Goal: Answer question/provide support: Share knowledge or assist other users

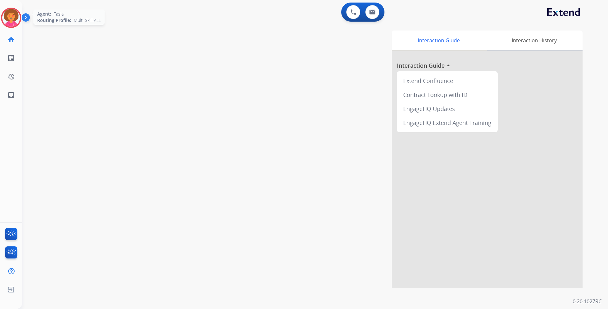
click at [7, 16] on img at bounding box center [11, 18] width 18 height 18
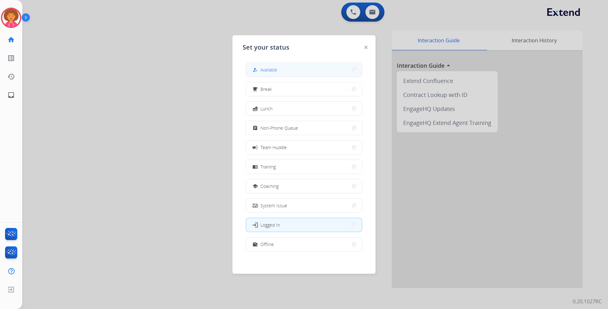
click at [336, 67] on button "how_to_reg Available" at bounding box center [304, 70] width 116 height 14
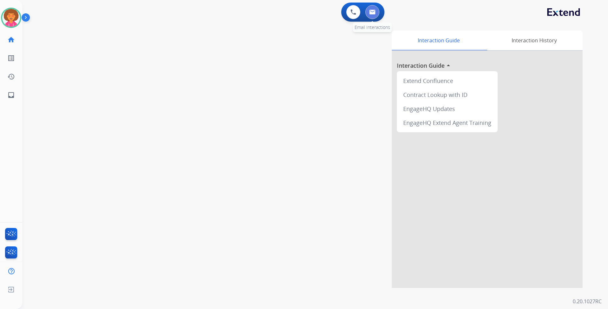
click at [369, 13] on img at bounding box center [372, 12] width 6 height 5
select select "**********"
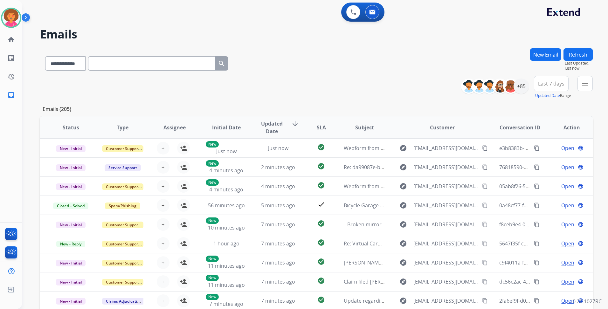
click at [560, 82] on span "Last 7 days" at bounding box center [551, 83] width 26 height 3
click at [539, 162] on div "Last 90 days" at bounding box center [549, 161] width 35 height 10
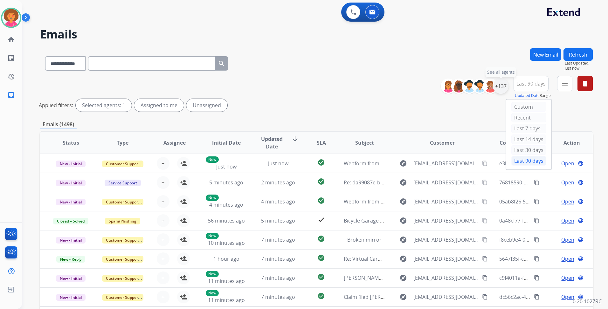
click at [497, 85] on div "+137" at bounding box center [500, 86] width 15 height 15
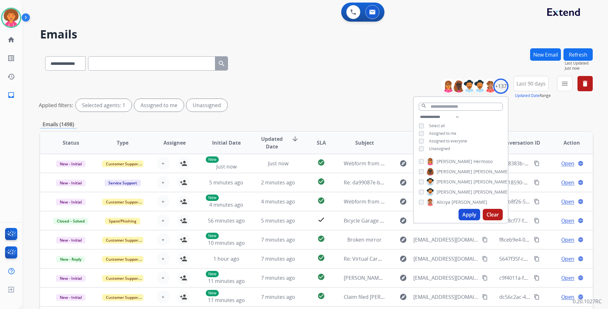
click at [433, 147] on span "Unassigned" at bounding box center [439, 148] width 21 height 5
click at [462, 214] on button "Apply" at bounding box center [469, 214] width 22 height 11
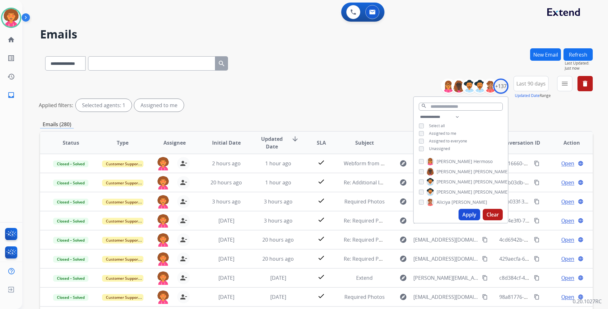
click at [279, 85] on div "**********" at bounding box center [316, 95] width 553 height 38
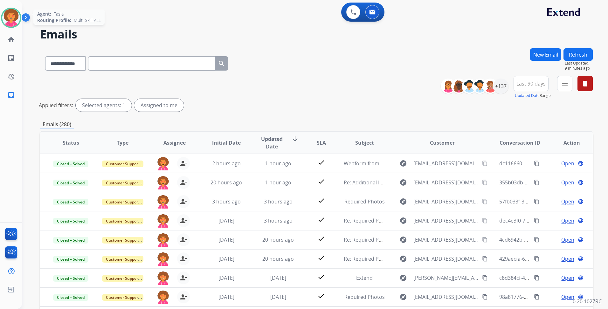
click at [15, 20] on img at bounding box center [11, 18] width 18 height 18
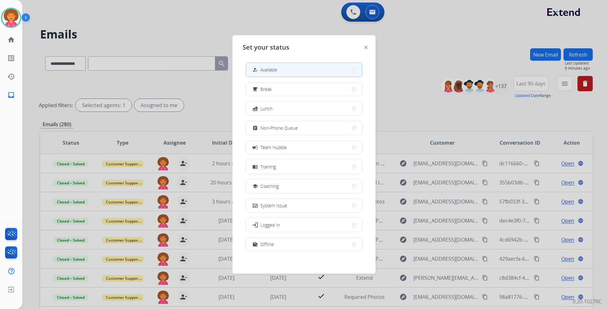
click at [241, 26] on div at bounding box center [304, 154] width 608 height 309
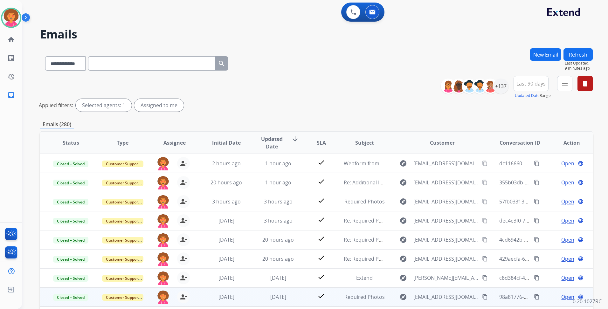
click at [561, 298] on span "Open" at bounding box center [567, 297] width 13 height 8
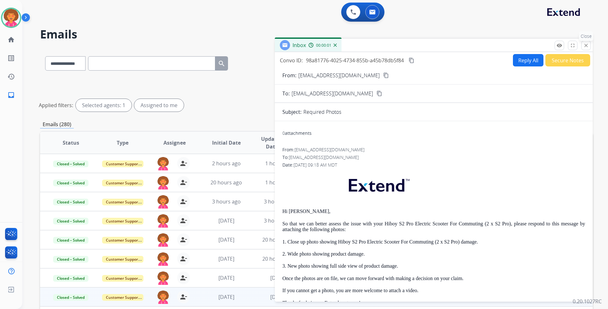
click at [587, 45] on mat-icon "close" at bounding box center [586, 46] width 6 height 6
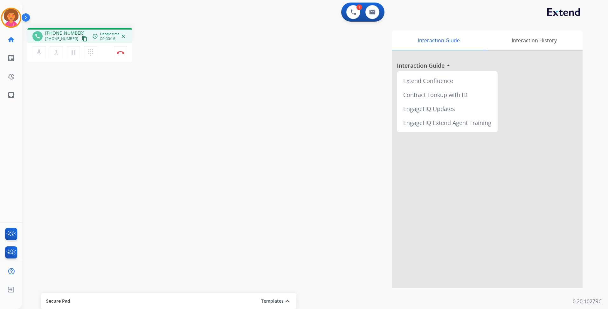
click at [82, 40] on mat-icon "content_copy" at bounding box center [85, 39] width 6 height 6
click at [122, 55] on button "Disconnect" at bounding box center [120, 52] width 13 height 13
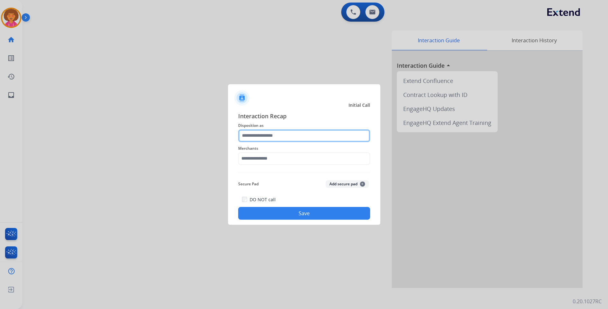
click at [261, 133] on input "text" at bounding box center [304, 135] width 132 height 13
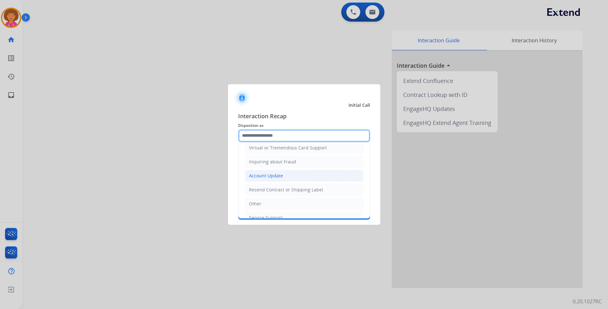
scroll to position [95, 0]
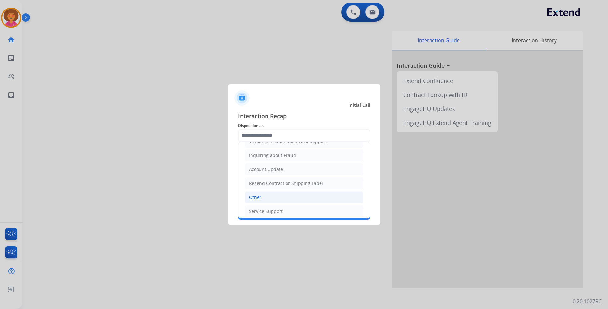
click at [266, 200] on li "Other" at bounding box center [304, 197] width 119 height 12
type input "*****"
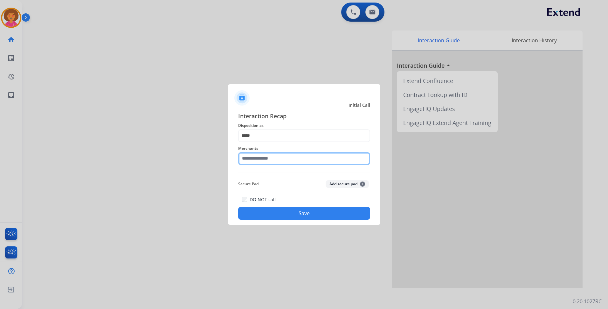
click at [271, 162] on input "text" at bounding box center [304, 158] width 132 height 13
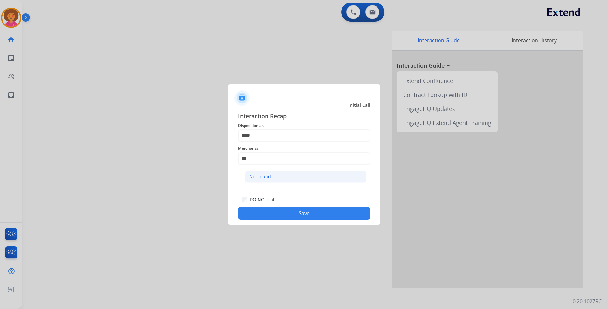
click at [272, 177] on li "Not found" at bounding box center [305, 177] width 121 height 12
type input "*********"
click at [300, 213] on button "Save" at bounding box center [304, 213] width 132 height 13
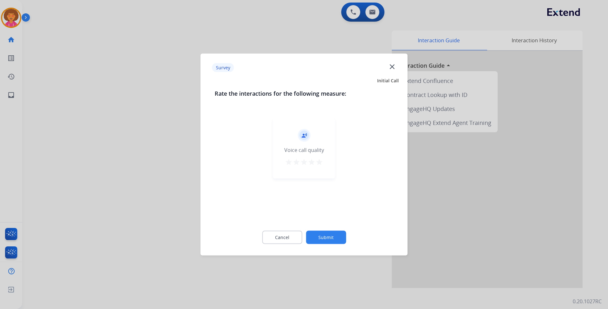
click at [319, 160] on mat-icon "star" at bounding box center [319, 162] width 8 height 8
click at [329, 236] on button "Submit" at bounding box center [326, 237] width 40 height 13
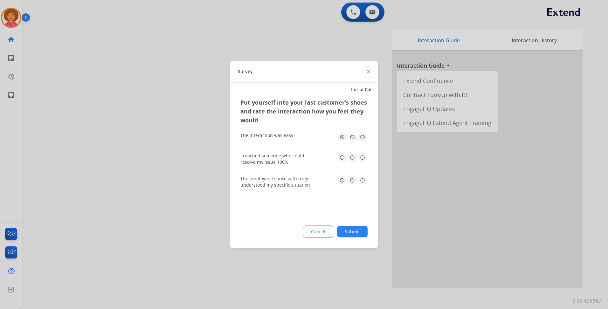
click at [364, 136] on img at bounding box center [362, 137] width 10 height 10
click at [363, 157] on img at bounding box center [362, 158] width 10 height 10
click at [363, 182] on img at bounding box center [362, 181] width 10 height 10
click at [355, 227] on button "Submit" at bounding box center [352, 231] width 31 height 11
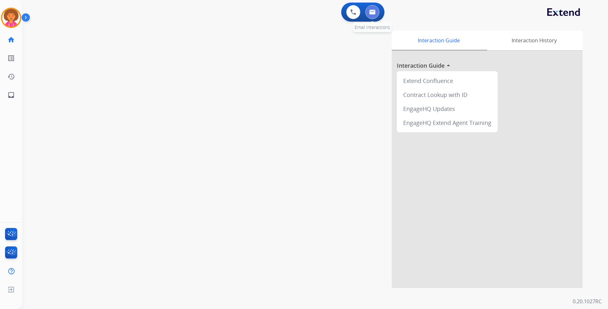
click at [373, 12] on img at bounding box center [372, 12] width 6 height 5
select select "**********"
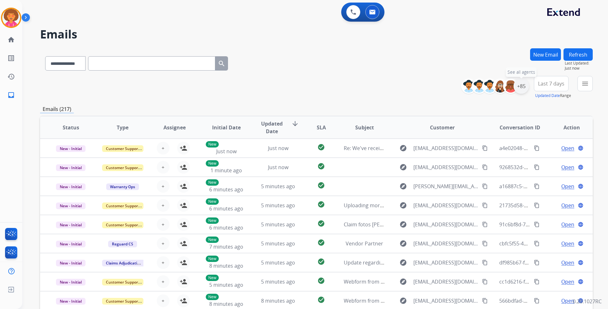
click at [522, 84] on div "+85" at bounding box center [520, 86] width 15 height 15
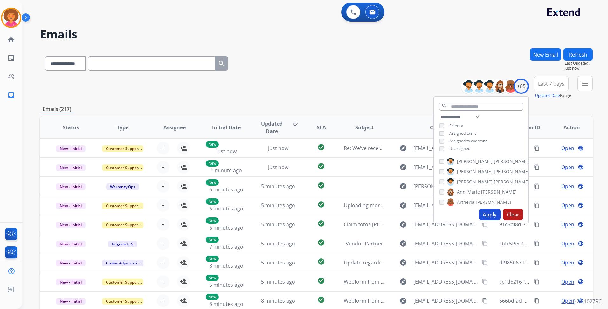
click at [463, 149] on span "Unassigned" at bounding box center [459, 148] width 21 height 5
drag, startPoint x: 488, startPoint y: 215, endPoint x: 474, endPoint y: 220, distance: 14.8
click at [488, 215] on button "Apply" at bounding box center [490, 214] width 22 height 11
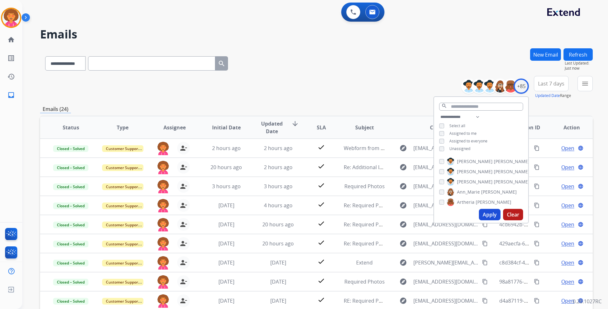
click at [360, 72] on div "**********" at bounding box center [316, 62] width 553 height 28
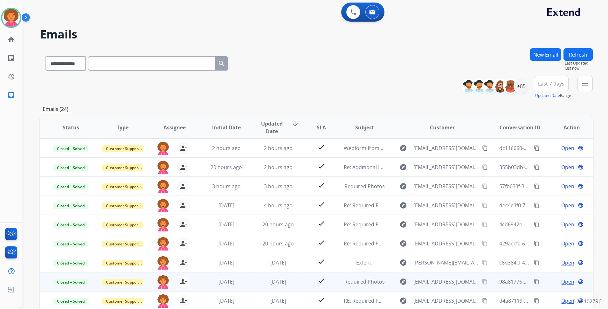
click at [563, 281] on span "Open" at bounding box center [567, 282] width 13 height 8
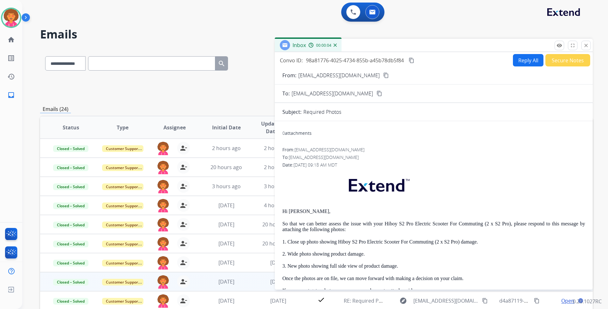
click at [521, 60] on button "Reply All" at bounding box center [528, 60] width 31 height 12
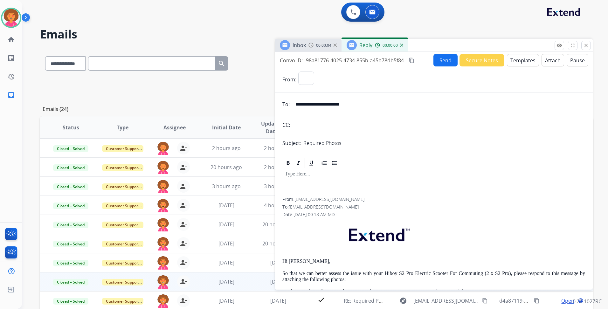
select select "**********"
click at [521, 60] on button "Templates" at bounding box center [523, 60] width 32 height 12
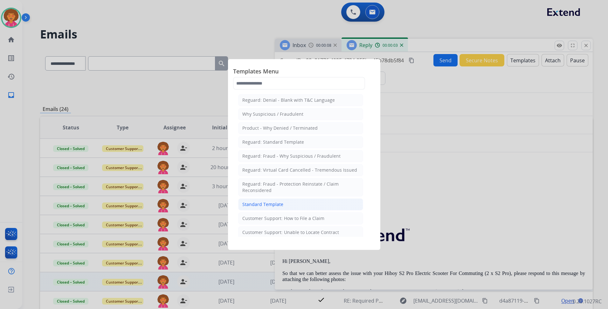
click at [244, 203] on div "Standard Template" at bounding box center [262, 204] width 41 height 6
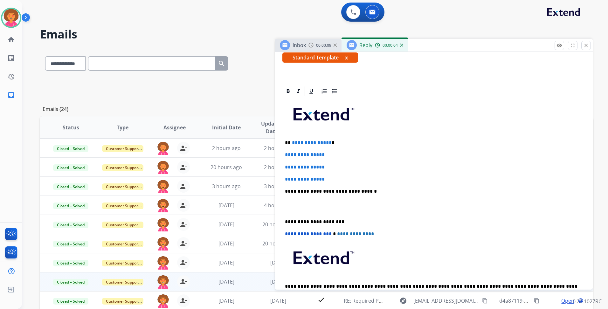
scroll to position [127, 0]
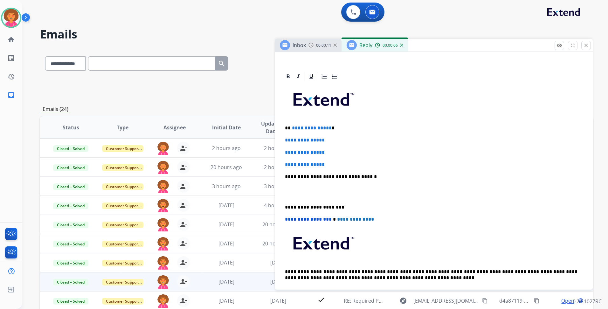
click at [286, 206] on p "**********" at bounding box center [431, 207] width 293 height 6
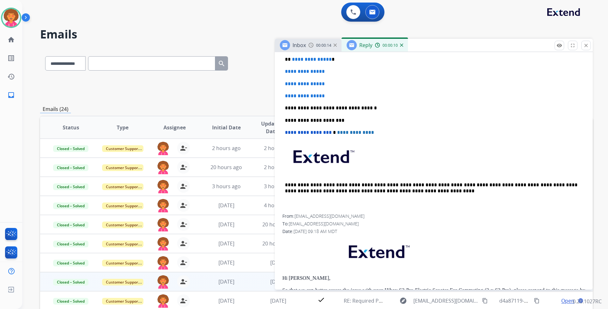
scroll to position [191, 0]
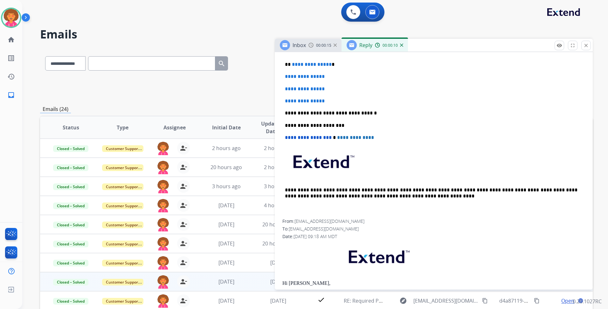
click at [327, 66] on span "**********" at bounding box center [312, 64] width 40 height 5
drag, startPoint x: 332, startPoint y: 102, endPoint x: 284, endPoint y: 76, distance: 54.9
click at [284, 76] on div "**********" at bounding box center [433, 119] width 303 height 201
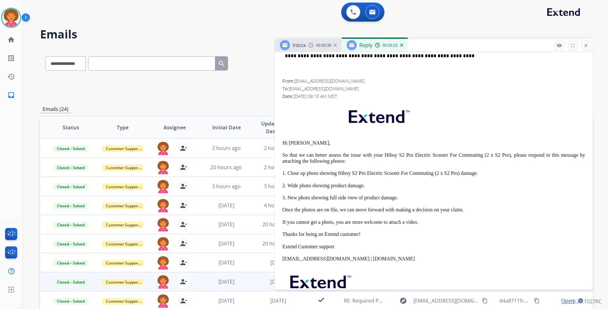
scroll to position [318, 0]
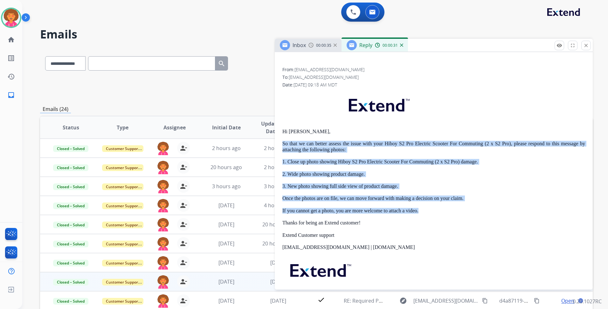
drag, startPoint x: 282, startPoint y: 144, endPoint x: 476, endPoint y: 208, distance: 204.3
click at [476, 208] on div "**********" at bounding box center [434, 100] width 318 height 441
copy div "So that we can better assess the issue with your Hiboy S2 Pro Electric Scooter …"
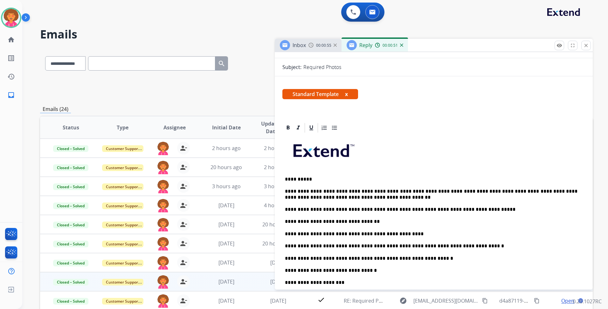
scroll to position [0, 0]
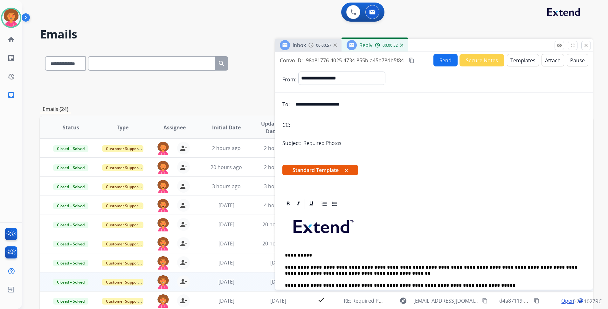
click at [436, 62] on button "Send" at bounding box center [445, 60] width 24 height 12
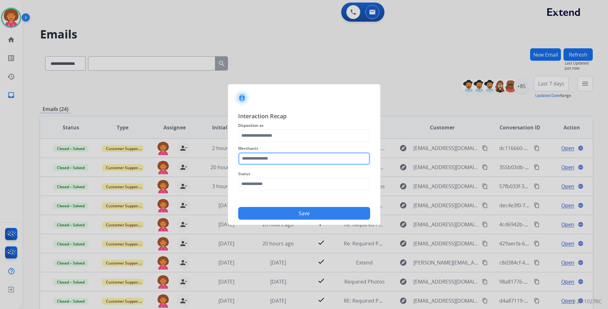
click at [246, 158] on input "text" at bounding box center [304, 158] width 132 height 13
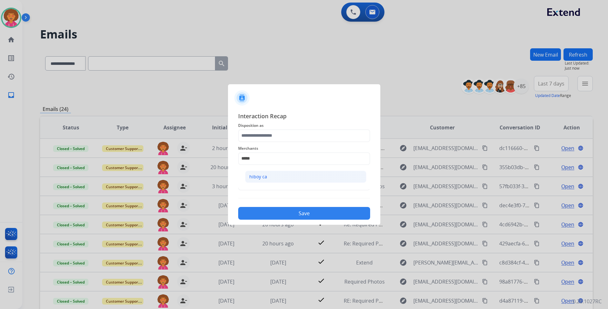
click at [275, 177] on li "hiboy ca" at bounding box center [305, 177] width 121 height 12
type input "********"
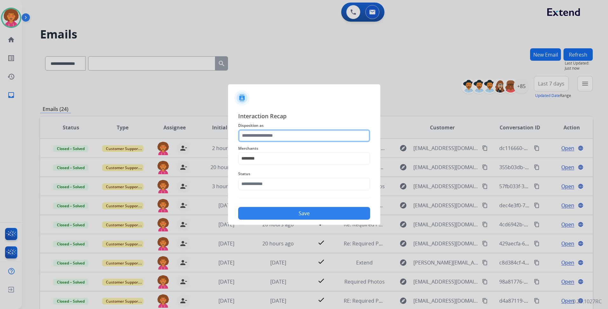
click at [273, 136] on input "text" at bounding box center [304, 135] width 132 height 13
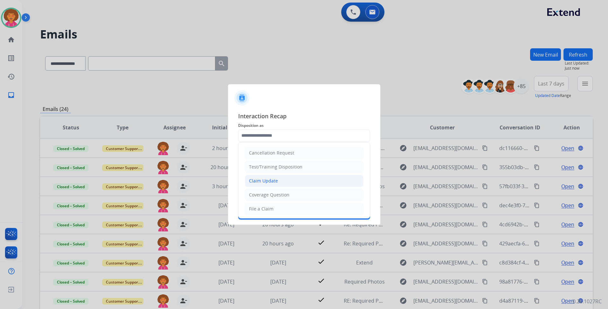
drag, startPoint x: 276, startPoint y: 183, endPoint x: 274, endPoint y: 187, distance: 4.4
click at [275, 183] on div "Claim Update" at bounding box center [263, 181] width 29 height 6
type input "**********"
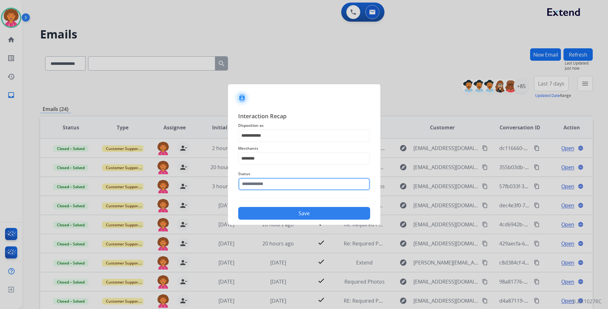
click at [274, 182] on input "text" at bounding box center [304, 184] width 132 height 13
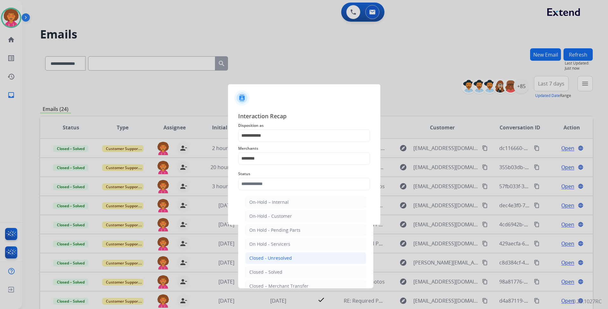
click at [267, 258] on div "Closed - Unresolved" at bounding box center [270, 258] width 43 height 6
type input "**********"
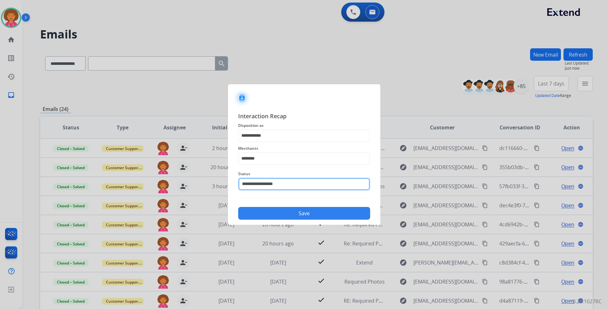
drag, startPoint x: 269, startPoint y: 185, endPoint x: 269, endPoint y: 188, distance: 3.2
click at [269, 185] on input "**********" at bounding box center [304, 184] width 132 height 13
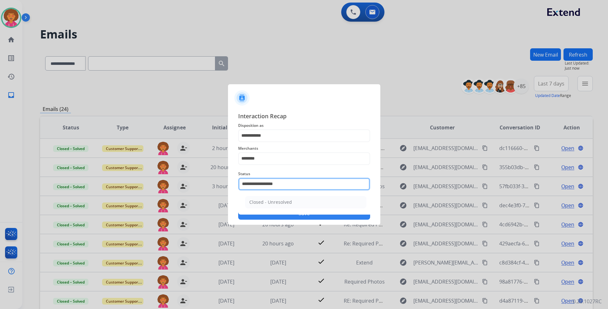
drag, startPoint x: 284, startPoint y: 182, endPoint x: 58, endPoint y: 134, distance: 230.6
click at [0, 134] on app-contact-recap-modal "**********" at bounding box center [0, 154] width 0 height 309
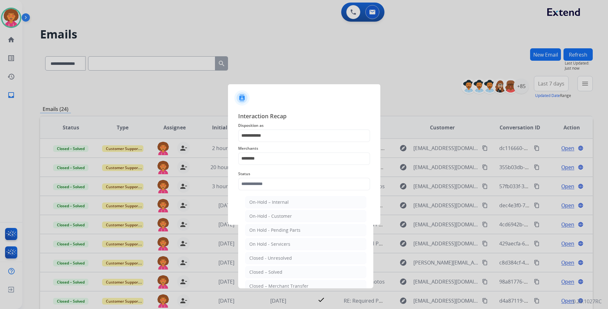
click at [264, 272] on div "Closed – Solved" at bounding box center [265, 272] width 33 height 6
type input "**********"
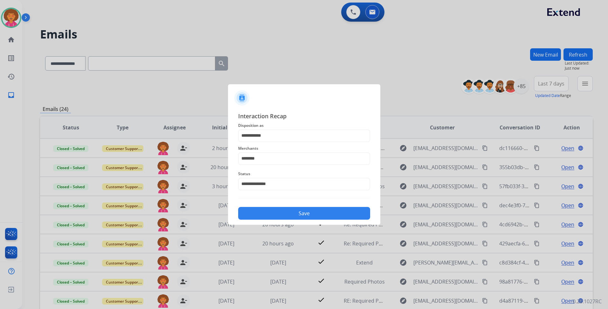
click at [295, 211] on button "Save" at bounding box center [304, 213] width 132 height 13
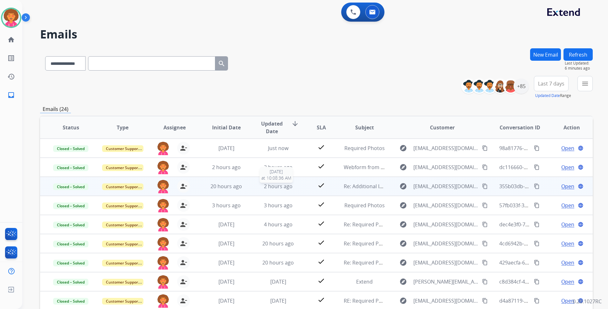
scroll to position [1, 0]
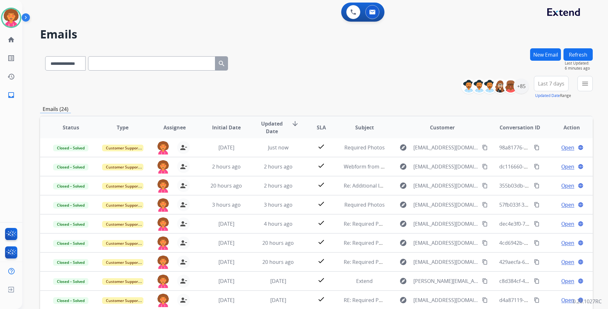
click at [361, 103] on div "**********" at bounding box center [316, 204] width 553 height 313
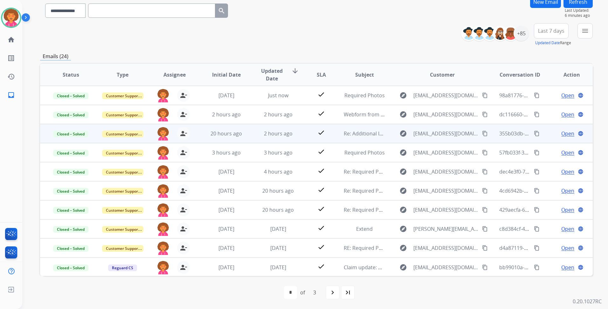
scroll to position [0, 0]
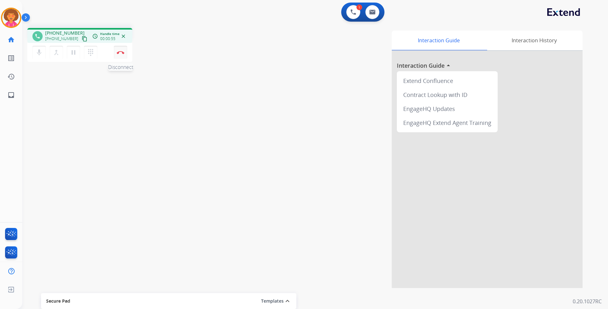
click at [118, 52] on img at bounding box center [121, 52] width 8 height 3
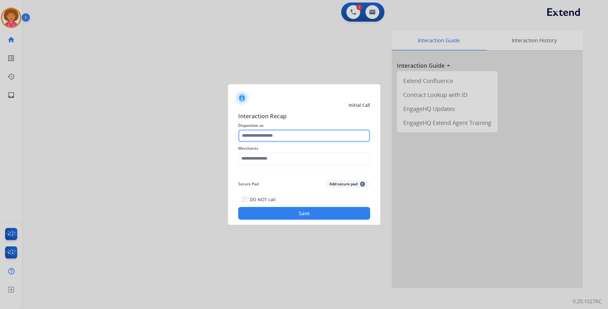
drag, startPoint x: 269, startPoint y: 138, endPoint x: 271, endPoint y: 132, distance: 5.9
click at [270, 137] on input "text" at bounding box center [304, 135] width 132 height 13
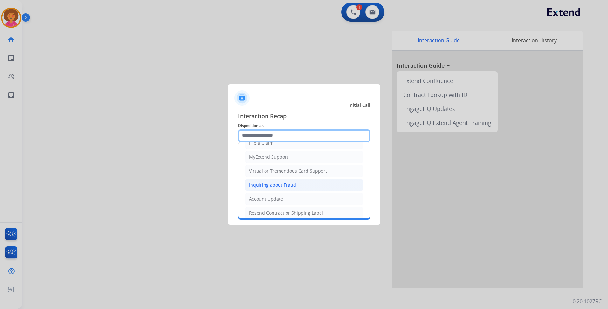
scroll to position [99, 0]
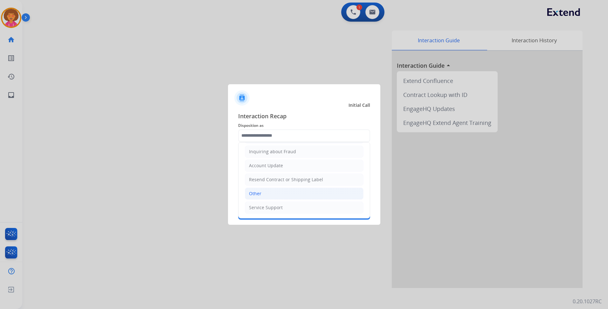
click at [298, 191] on li "Other" at bounding box center [304, 194] width 119 height 12
type input "*****"
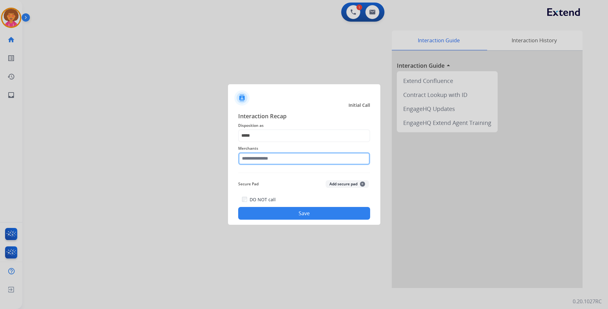
click at [293, 157] on input "text" at bounding box center [304, 158] width 132 height 13
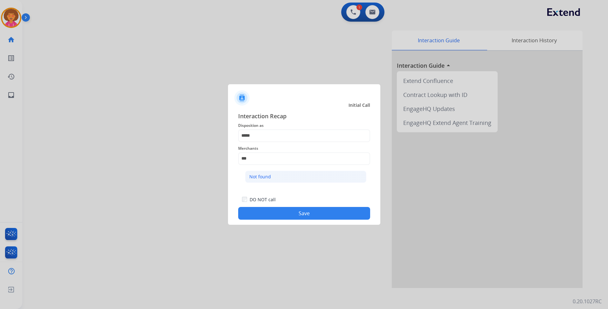
click at [291, 180] on li "Not found" at bounding box center [305, 177] width 121 height 12
type input "*********"
click at [304, 211] on button "Save" at bounding box center [304, 213] width 132 height 13
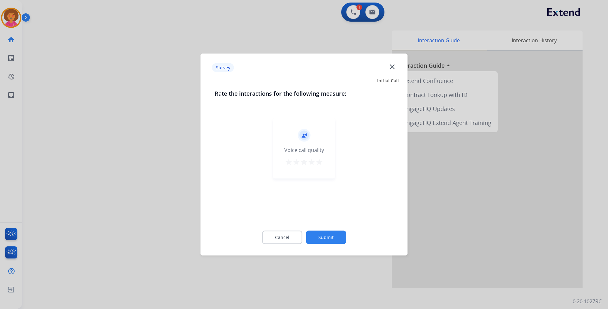
drag, startPoint x: 321, startPoint y: 165, endPoint x: 320, endPoint y: 171, distance: 6.5
click at [320, 165] on mat-icon "star" at bounding box center [319, 162] width 8 height 8
click at [326, 237] on button "Submit" at bounding box center [326, 237] width 40 height 13
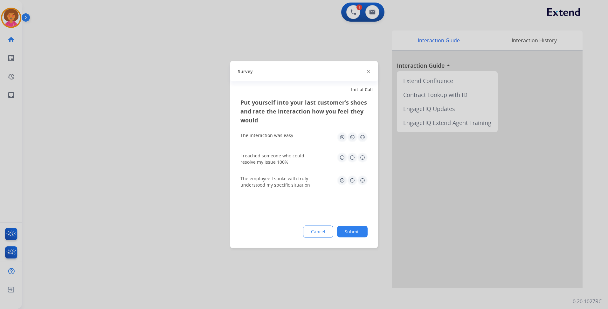
click at [363, 137] on img at bounding box center [362, 137] width 10 height 10
drag, startPoint x: 360, startPoint y: 160, endPoint x: 358, endPoint y: 177, distance: 16.9
click at [360, 160] on img at bounding box center [362, 158] width 10 height 10
click at [361, 178] on img at bounding box center [362, 181] width 10 height 10
click at [352, 233] on button "Submit" at bounding box center [352, 231] width 31 height 11
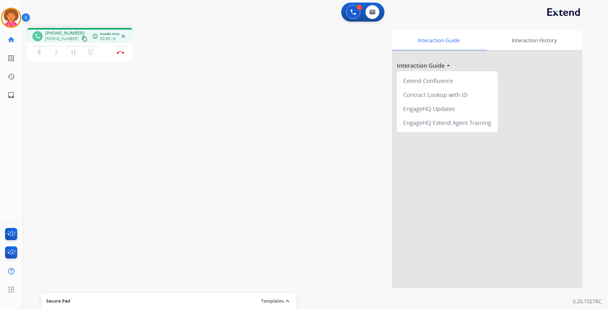
click at [82, 39] on mat-icon "content_copy" at bounding box center [85, 39] width 6 height 6
click at [71, 52] on mat-icon "pause" at bounding box center [74, 53] width 8 height 8
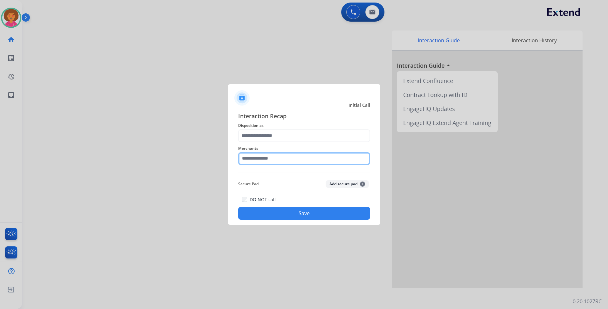
click at [300, 160] on input "text" at bounding box center [304, 158] width 132 height 13
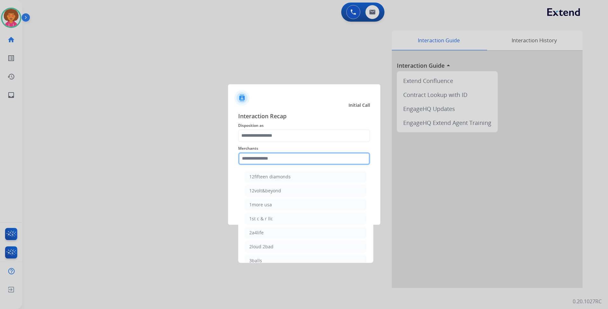
type input "*"
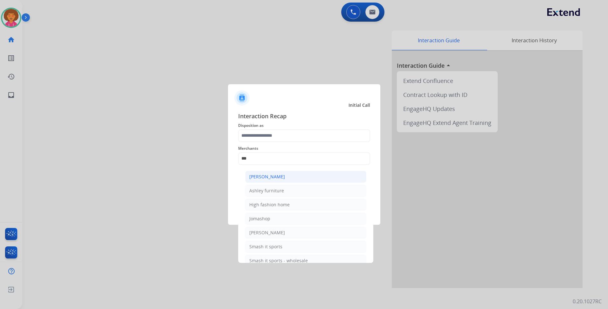
click at [284, 174] on li "[PERSON_NAME]" at bounding box center [305, 177] width 121 height 12
type input "**********"
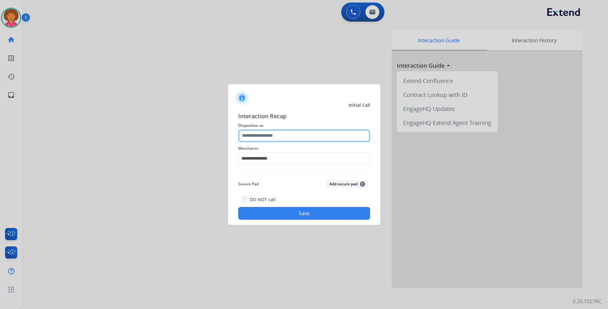
click at [289, 132] on input "text" at bounding box center [304, 135] width 132 height 13
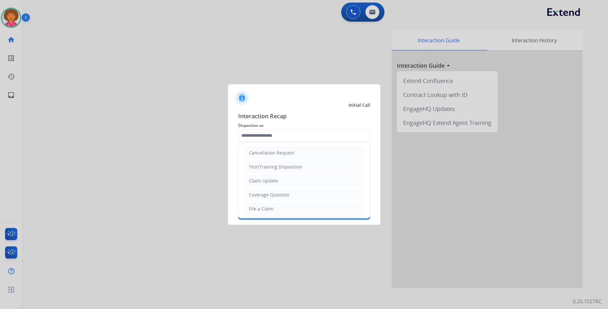
click at [269, 182] on div "Claim Update" at bounding box center [263, 181] width 29 height 6
type input "**********"
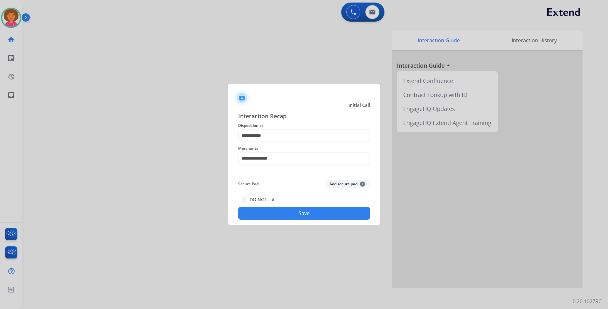
click at [284, 211] on button "Save" at bounding box center [304, 213] width 132 height 13
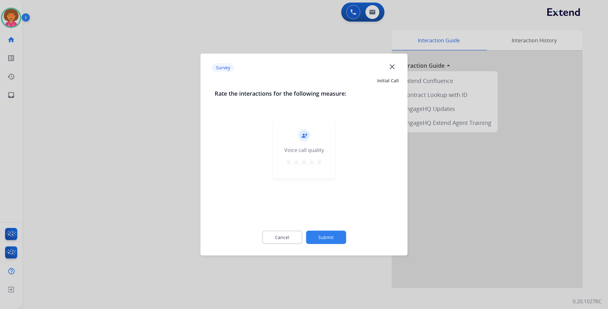
click at [319, 161] on mat-icon "star" at bounding box center [319, 162] width 8 height 8
click at [322, 236] on button "Submit" at bounding box center [326, 237] width 40 height 13
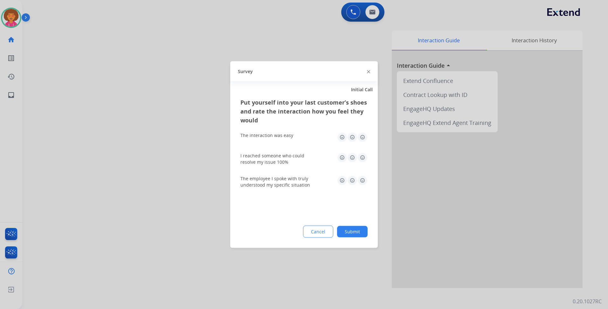
click at [362, 137] on img at bounding box center [362, 137] width 10 height 10
click at [363, 158] on img at bounding box center [362, 158] width 10 height 10
drag, startPoint x: 362, startPoint y: 179, endPoint x: 362, endPoint y: 186, distance: 7.0
click at [362, 180] on img at bounding box center [362, 181] width 10 height 10
click at [357, 230] on button "Submit" at bounding box center [352, 231] width 31 height 11
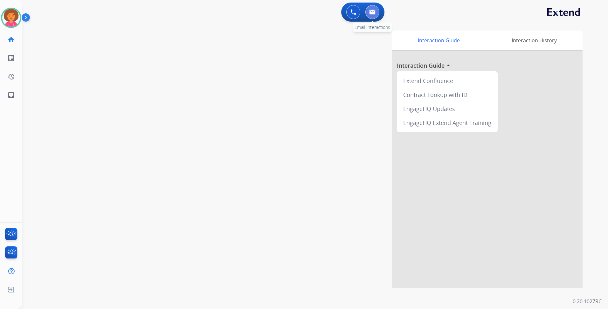
click at [375, 12] on img at bounding box center [372, 12] width 6 height 5
select select "**********"
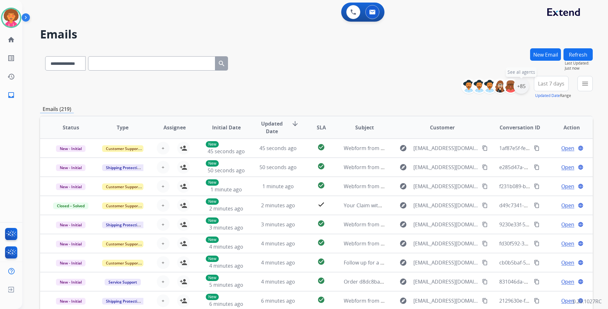
click at [518, 85] on div "+85" at bounding box center [520, 86] width 15 height 15
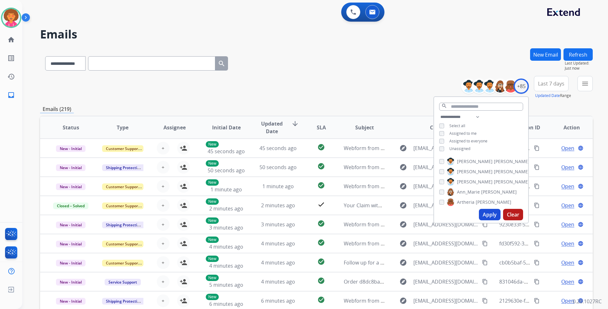
click at [454, 148] on span "Unassigned" at bounding box center [459, 148] width 21 height 5
click at [487, 216] on button "Apply" at bounding box center [490, 214] width 22 height 11
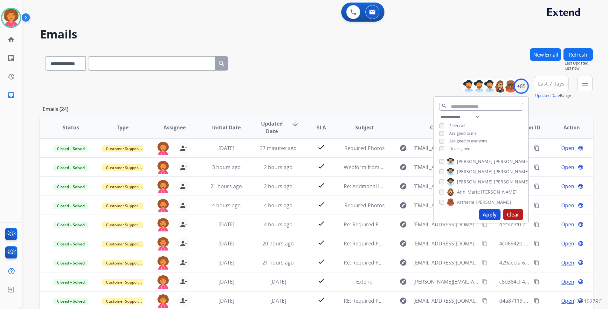
click at [442, 67] on div "**********" at bounding box center [316, 62] width 553 height 28
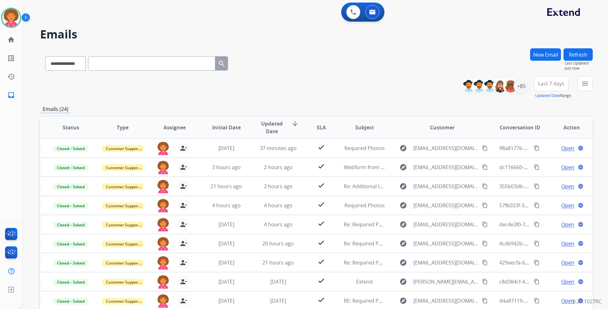
click at [545, 87] on button "Last 7 days" at bounding box center [551, 83] width 35 height 15
click at [545, 163] on div "Last 90 days" at bounding box center [549, 161] width 35 height 10
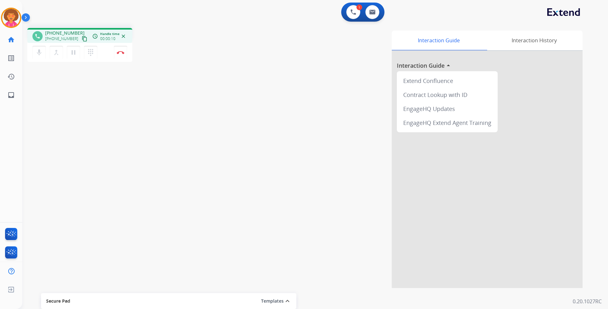
click at [82, 39] on mat-icon "content_copy" at bounding box center [85, 39] width 6 height 6
click at [120, 50] on button "Disconnect" at bounding box center [120, 52] width 13 height 13
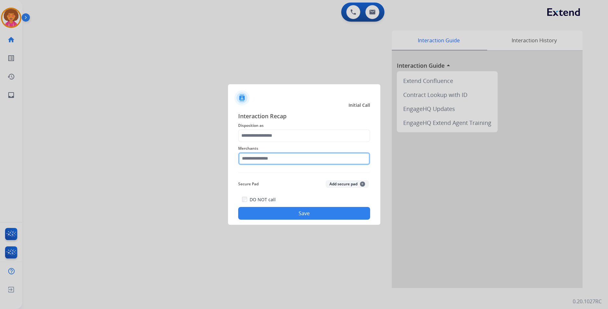
click at [264, 156] on input "text" at bounding box center [304, 158] width 132 height 13
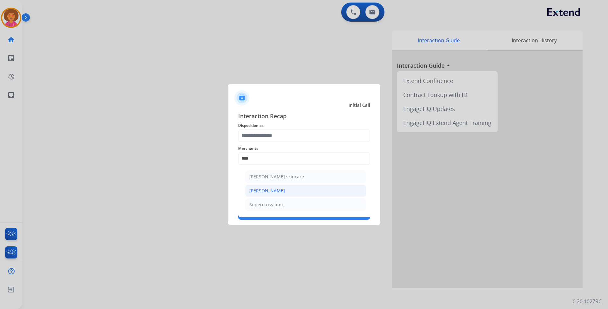
click at [265, 192] on div "[PERSON_NAME]" at bounding box center [267, 191] width 36 height 6
type input "**********"
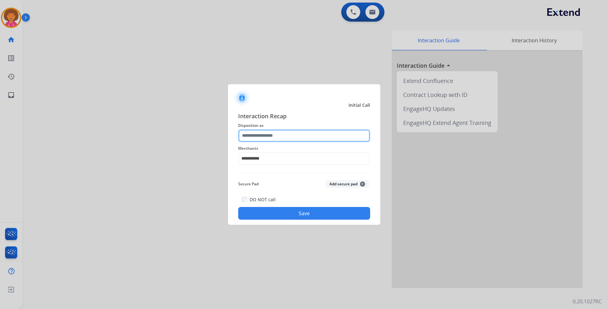
drag, startPoint x: 279, startPoint y: 140, endPoint x: 280, endPoint y: 135, distance: 4.6
click at [278, 140] on input "text" at bounding box center [304, 135] width 132 height 13
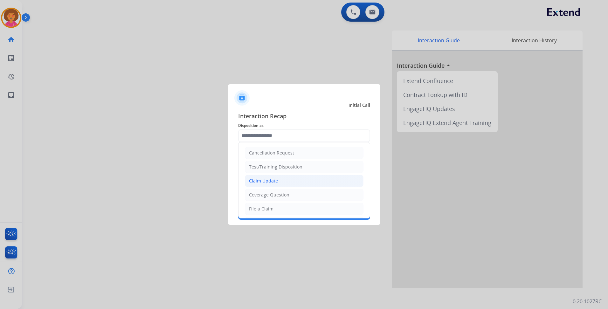
click at [272, 181] on div "Claim Update" at bounding box center [263, 181] width 29 height 6
type input "**********"
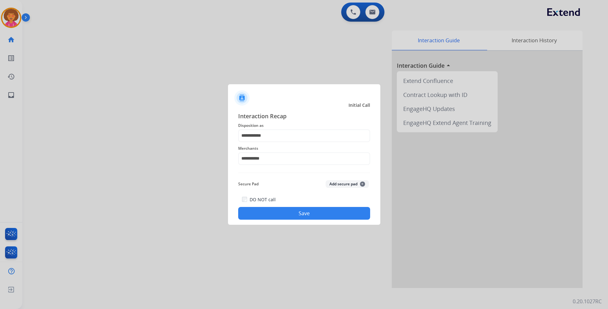
click at [286, 214] on button "Save" at bounding box center [304, 213] width 132 height 13
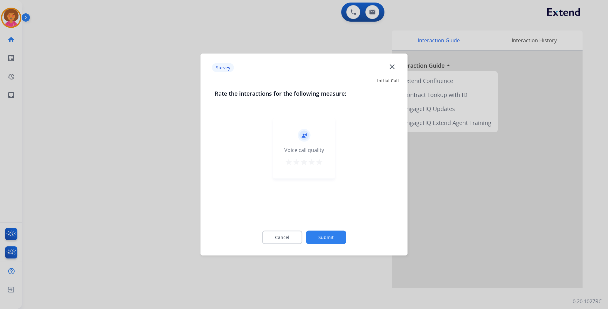
click at [321, 160] on mat-icon "star" at bounding box center [319, 162] width 8 height 8
click at [331, 231] on button "Submit" at bounding box center [326, 237] width 40 height 13
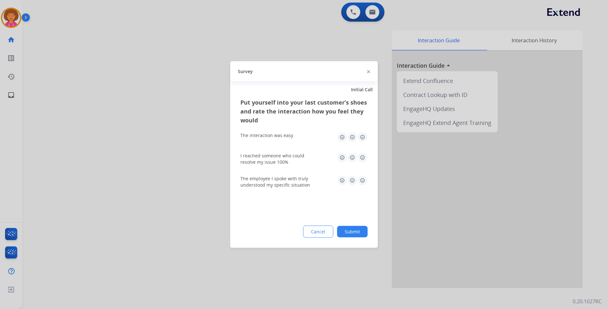
click at [363, 135] on img at bounding box center [362, 137] width 10 height 10
click at [361, 156] on img at bounding box center [362, 158] width 10 height 10
click at [362, 182] on img at bounding box center [362, 181] width 10 height 10
click at [356, 227] on button "Submit" at bounding box center [352, 231] width 31 height 11
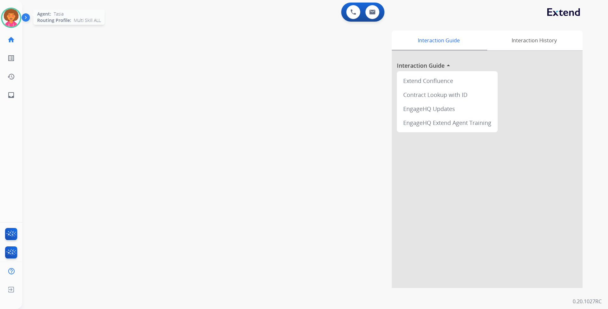
click at [10, 17] on img at bounding box center [11, 18] width 18 height 18
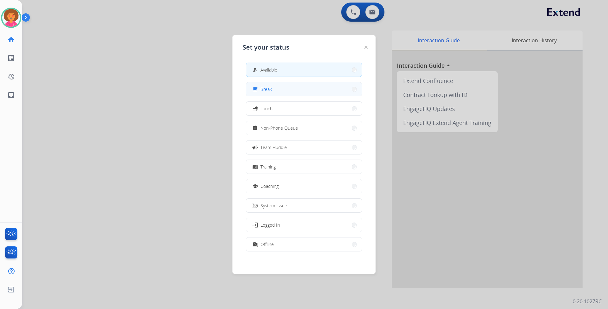
click at [273, 89] on button "free_breakfast Break" at bounding box center [304, 89] width 116 height 14
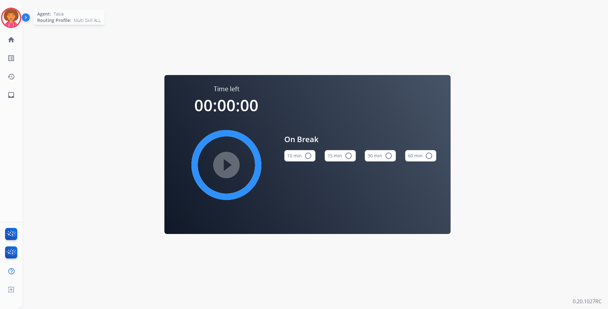
click at [10, 18] on img at bounding box center [11, 18] width 18 height 18
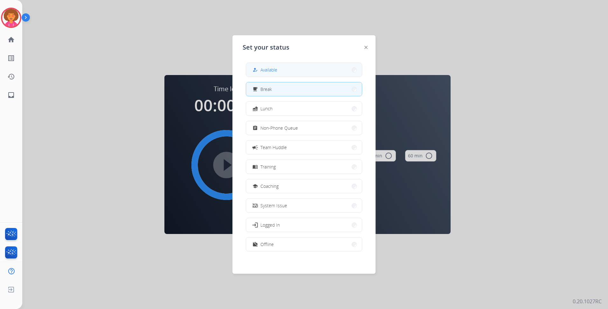
click at [291, 67] on button "how_to_reg Available" at bounding box center [304, 70] width 116 height 14
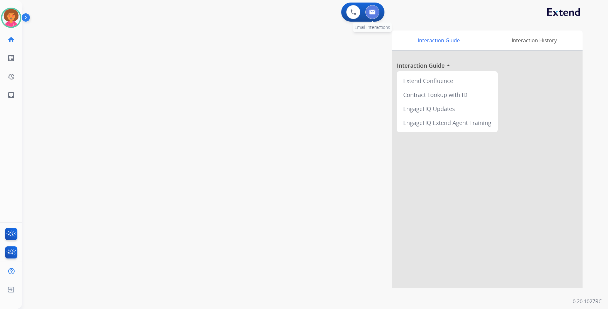
click at [370, 10] on img at bounding box center [372, 12] width 6 height 5
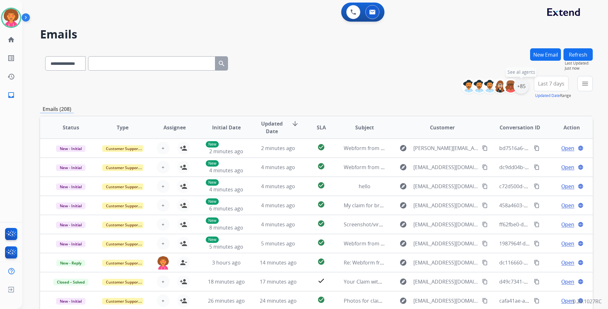
click at [522, 85] on div "+85" at bounding box center [520, 86] width 15 height 15
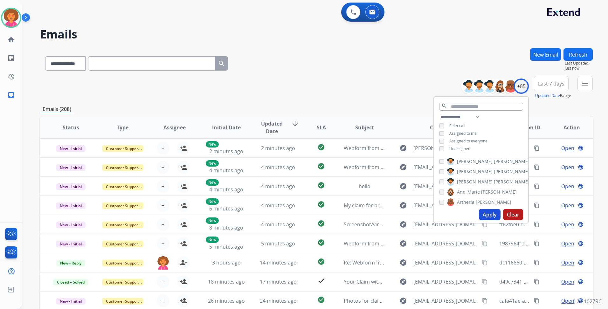
click at [463, 146] on span "Unassigned" at bounding box center [459, 148] width 21 height 5
click at [485, 218] on button "Apply" at bounding box center [490, 214] width 22 height 11
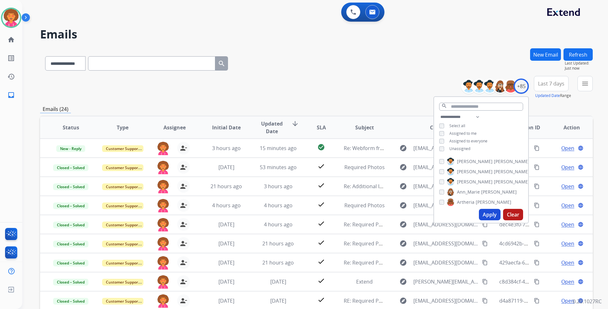
click at [371, 119] on th "Subject" at bounding box center [360, 127] width 52 height 22
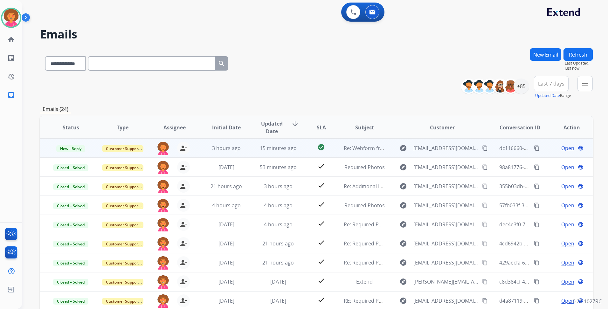
click at [567, 148] on span "Open" at bounding box center [567, 148] width 13 height 8
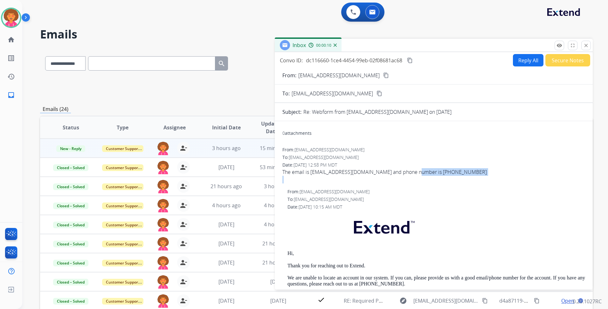
drag, startPoint x: 412, startPoint y: 172, endPoint x: 436, endPoint y: 177, distance: 24.3
click at [436, 177] on span "The email is [EMAIL_ADDRESS][DOMAIN_NAME] and phone number is [PHONE_NUMBER]" at bounding box center [433, 175] width 303 height 15
drag, startPoint x: 436, startPoint y: 177, endPoint x: 444, endPoint y: 174, distance: 8.6
click at [444, 174] on div "The email is [EMAIL_ADDRESS][DOMAIN_NAME] and phone number is [PHONE_NUMBER]" at bounding box center [433, 172] width 303 height 8
drag, startPoint x: 444, startPoint y: 174, endPoint x: 440, endPoint y: 172, distance: 4.1
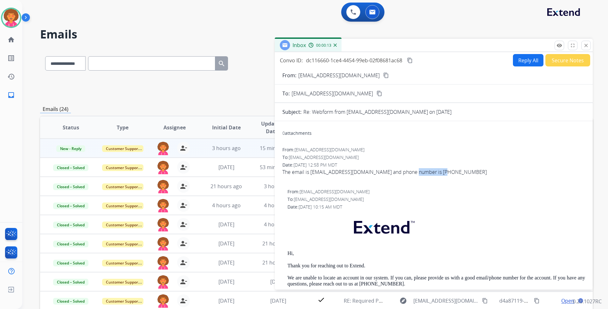
copy div "[PHONE_NUMBER]"
click at [511, 197] on div "To: [EMAIL_ADDRESS][DOMAIN_NAME]" at bounding box center [436, 199] width 298 height 6
click at [518, 60] on button "Reply All" at bounding box center [528, 60] width 31 height 12
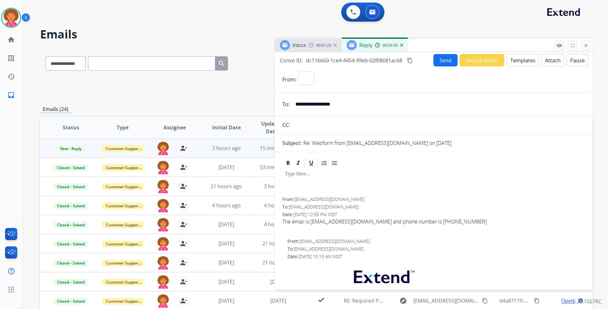
select select "**********"
click at [518, 62] on button "Templates" at bounding box center [523, 60] width 32 height 12
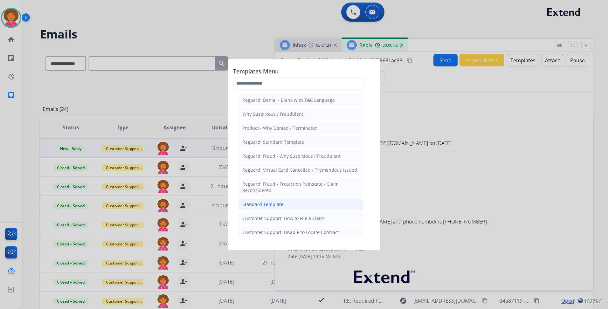
click at [262, 204] on div "Standard Template" at bounding box center [262, 204] width 41 height 6
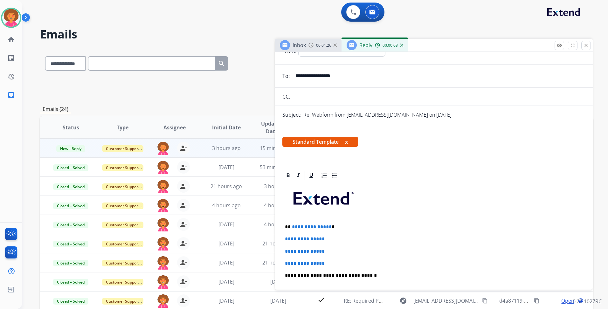
scroll to position [95, 0]
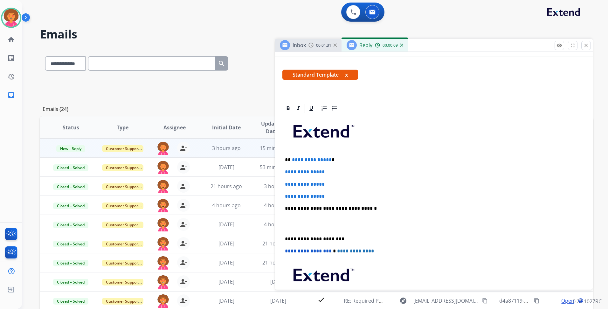
click at [328, 160] on p "**********" at bounding box center [431, 160] width 293 height 6
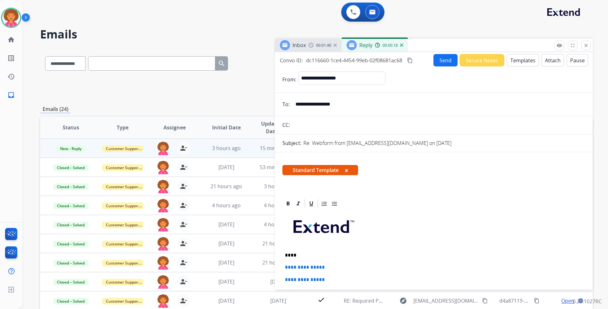
scroll to position [127, 0]
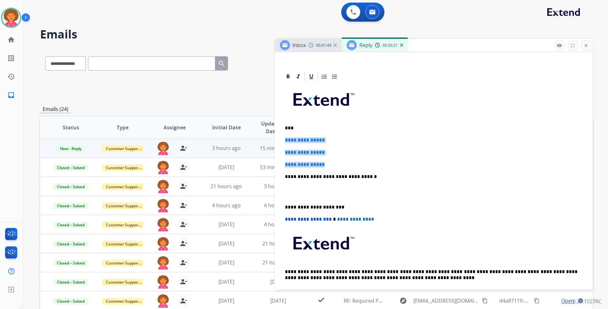
drag, startPoint x: 333, startPoint y: 164, endPoint x: 282, endPoint y: 135, distance: 58.5
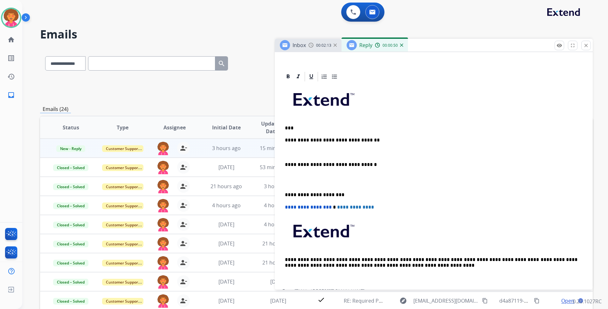
click at [285, 194] on div "**********" at bounding box center [433, 185] width 303 height 207
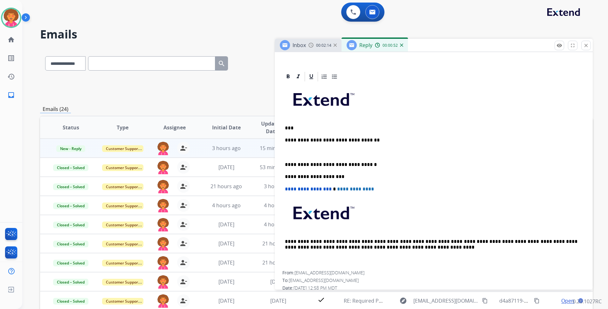
click at [293, 150] on p at bounding box center [434, 153] width 298 height 6
drag, startPoint x: 300, startPoint y: 155, endPoint x: 296, endPoint y: 153, distance: 4.8
drag, startPoint x: 296, startPoint y: 153, endPoint x: 382, endPoint y: 187, distance: 92.2
click at [386, 189] on p "**********" at bounding box center [431, 189] width 293 height 6
click at [311, 152] on p "**********" at bounding box center [431, 153] width 293 height 6
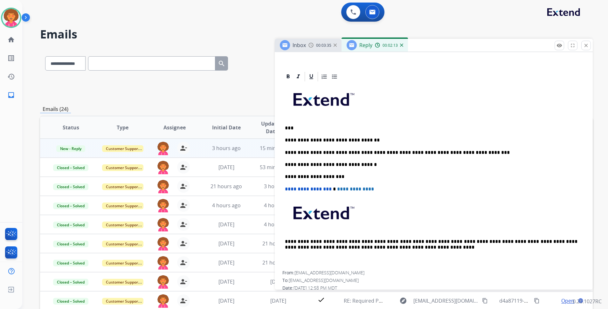
click at [466, 154] on p "**********" at bounding box center [431, 153] width 293 height 6
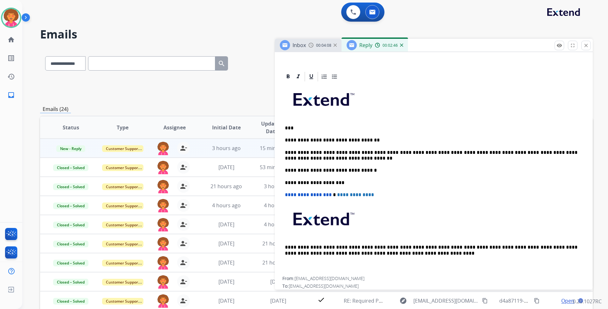
scroll to position [0, 0]
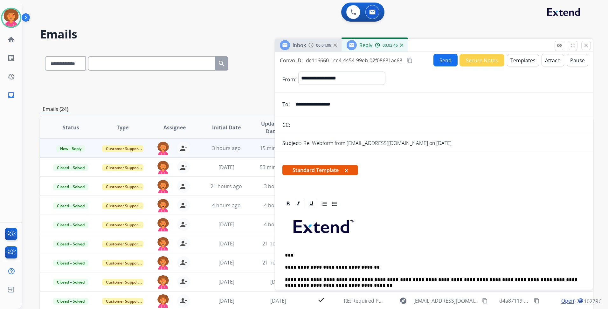
click at [447, 59] on button "Send" at bounding box center [445, 60] width 24 height 12
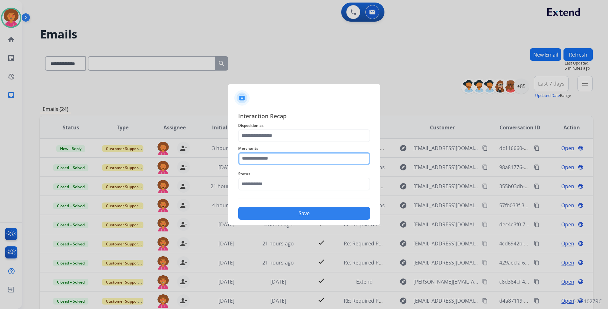
click at [303, 164] on input "text" at bounding box center [304, 158] width 132 height 13
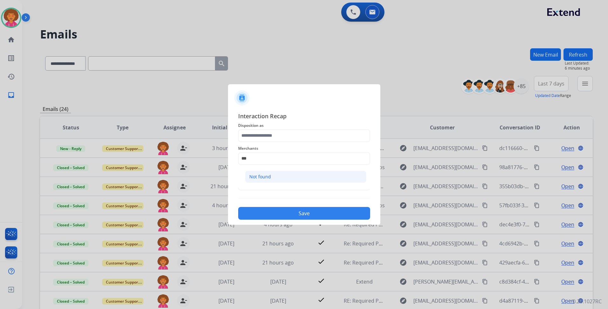
click at [300, 179] on li "Not found" at bounding box center [305, 177] width 121 height 12
type input "*********"
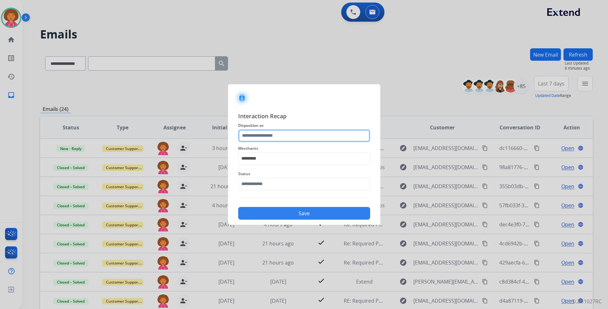
click at [302, 136] on input "text" at bounding box center [304, 135] width 132 height 13
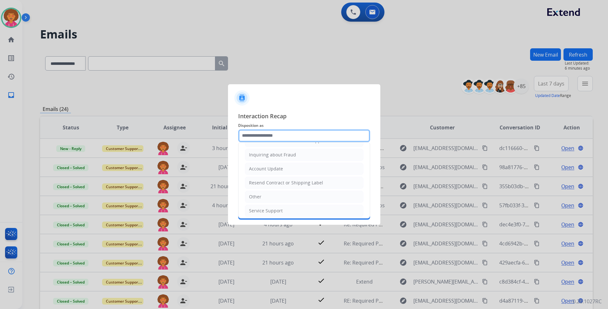
scroll to position [99, 0]
click at [262, 196] on li "Other" at bounding box center [304, 194] width 119 height 12
type input "*****"
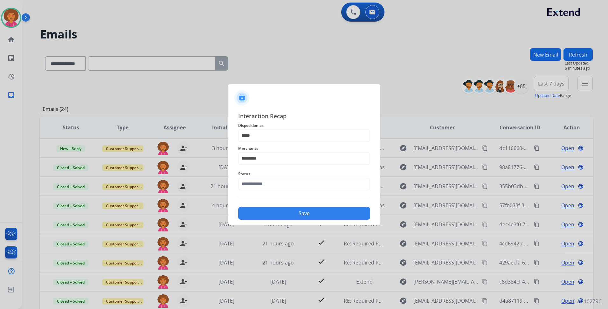
click at [266, 191] on div "Status" at bounding box center [304, 180] width 132 height 25
click at [266, 189] on input "text" at bounding box center [304, 184] width 132 height 13
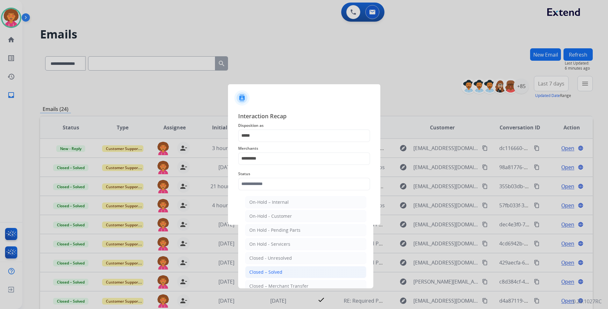
click at [272, 268] on li "Closed – Solved" at bounding box center [305, 272] width 121 height 12
type input "**********"
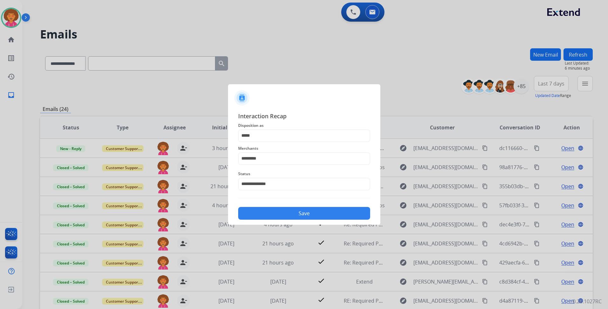
click at [298, 209] on button "Save" at bounding box center [304, 213] width 132 height 13
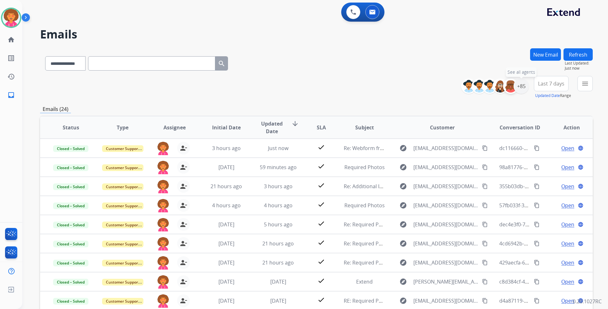
drag, startPoint x: 520, startPoint y: 88, endPoint x: 511, endPoint y: 92, distance: 10.2
click at [520, 87] on div "+85" at bounding box center [520, 86] width 15 height 15
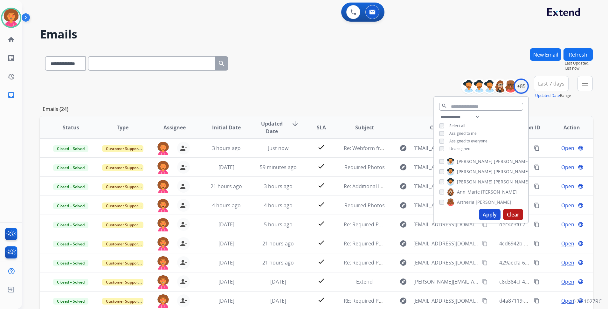
click at [548, 109] on div "Emails (24)" at bounding box center [316, 109] width 553 height 8
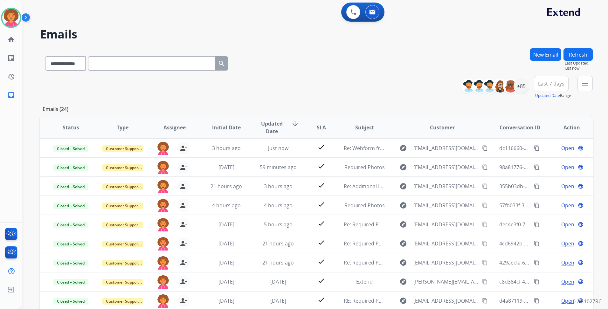
click at [539, 84] on span "Last 7 days" at bounding box center [551, 83] width 26 height 3
click at [545, 162] on div "Last 90 days" at bounding box center [549, 161] width 35 height 10
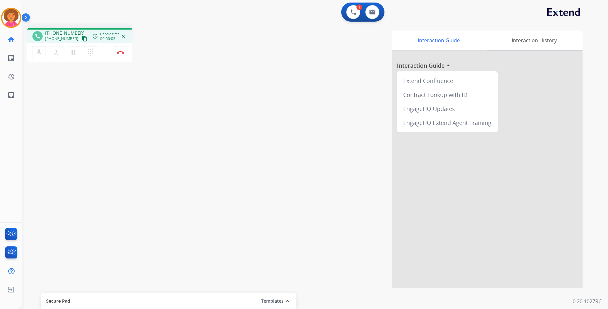
click at [82, 40] on mat-icon "content_copy" at bounding box center [85, 39] width 6 height 6
click at [122, 54] on button "Disconnect" at bounding box center [120, 52] width 13 height 13
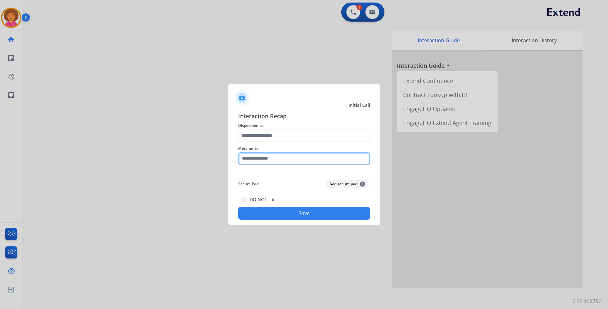
click at [253, 156] on input "text" at bounding box center [304, 158] width 132 height 13
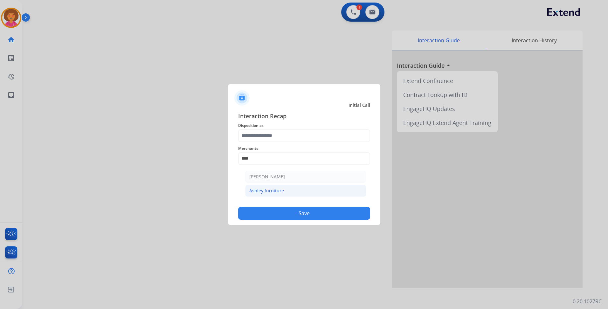
click at [270, 193] on div "Ashley furniture" at bounding box center [266, 191] width 35 height 6
type input "**********"
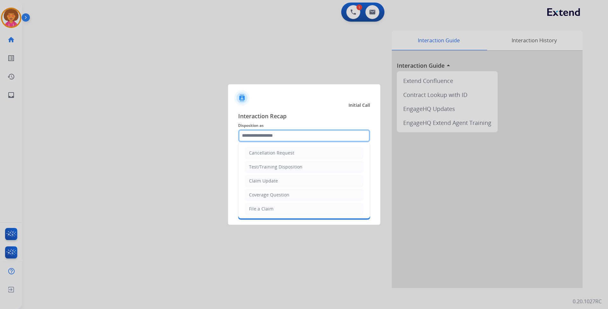
click at [280, 136] on input "text" at bounding box center [304, 135] width 132 height 13
click at [274, 210] on li "File a Claim" at bounding box center [304, 209] width 119 height 12
type input "**********"
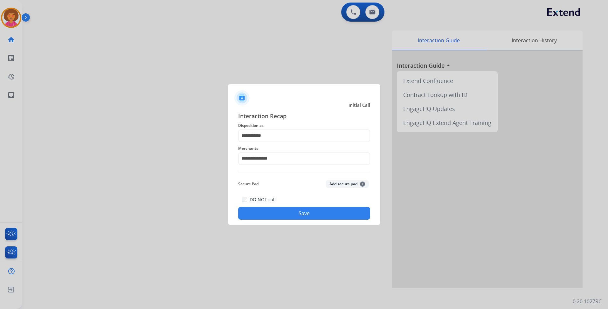
click at [292, 214] on button "Save" at bounding box center [304, 213] width 132 height 13
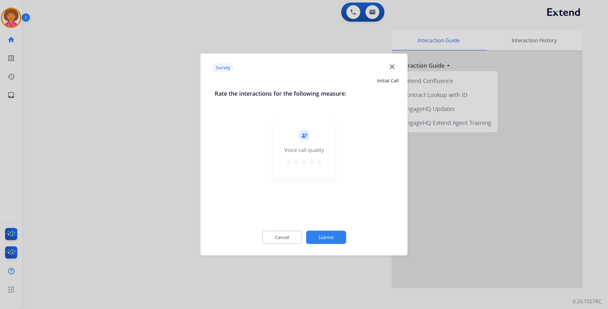
drag, startPoint x: 321, startPoint y: 161, endPoint x: 322, endPoint y: 176, distance: 15.3
click at [322, 161] on mat-icon "star" at bounding box center [319, 162] width 8 height 8
click at [332, 243] on button "Submit" at bounding box center [326, 237] width 40 height 13
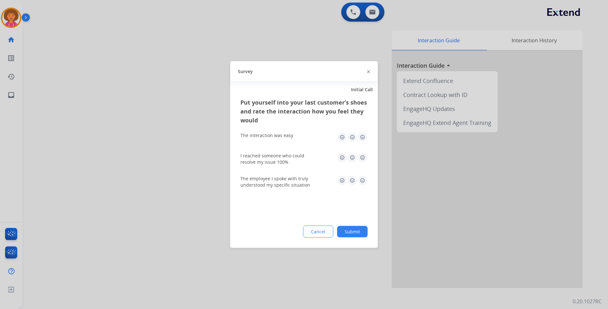
click at [362, 136] on img at bounding box center [362, 137] width 10 height 10
click at [361, 155] on img at bounding box center [362, 158] width 10 height 10
click at [361, 177] on img at bounding box center [362, 181] width 10 height 10
click at [347, 228] on button "Submit" at bounding box center [352, 231] width 31 height 11
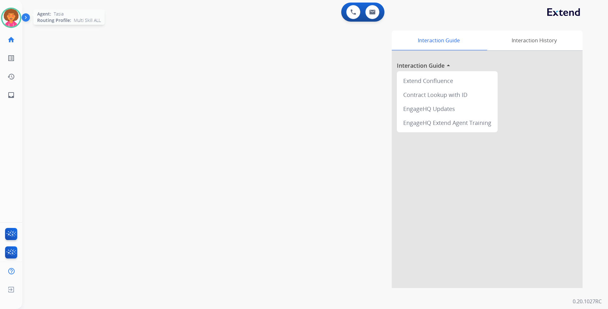
click at [9, 22] on img at bounding box center [11, 18] width 18 height 18
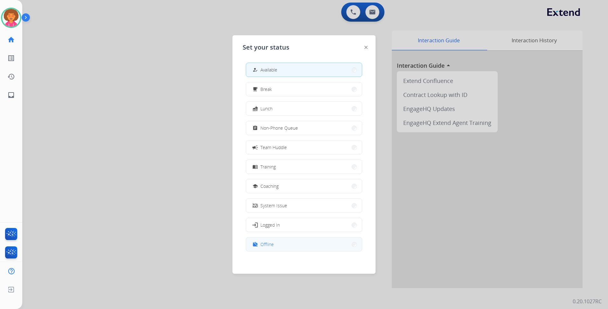
click at [288, 245] on button "work_off Offline" at bounding box center [304, 244] width 116 height 14
